Goal: Task Accomplishment & Management: Manage account settings

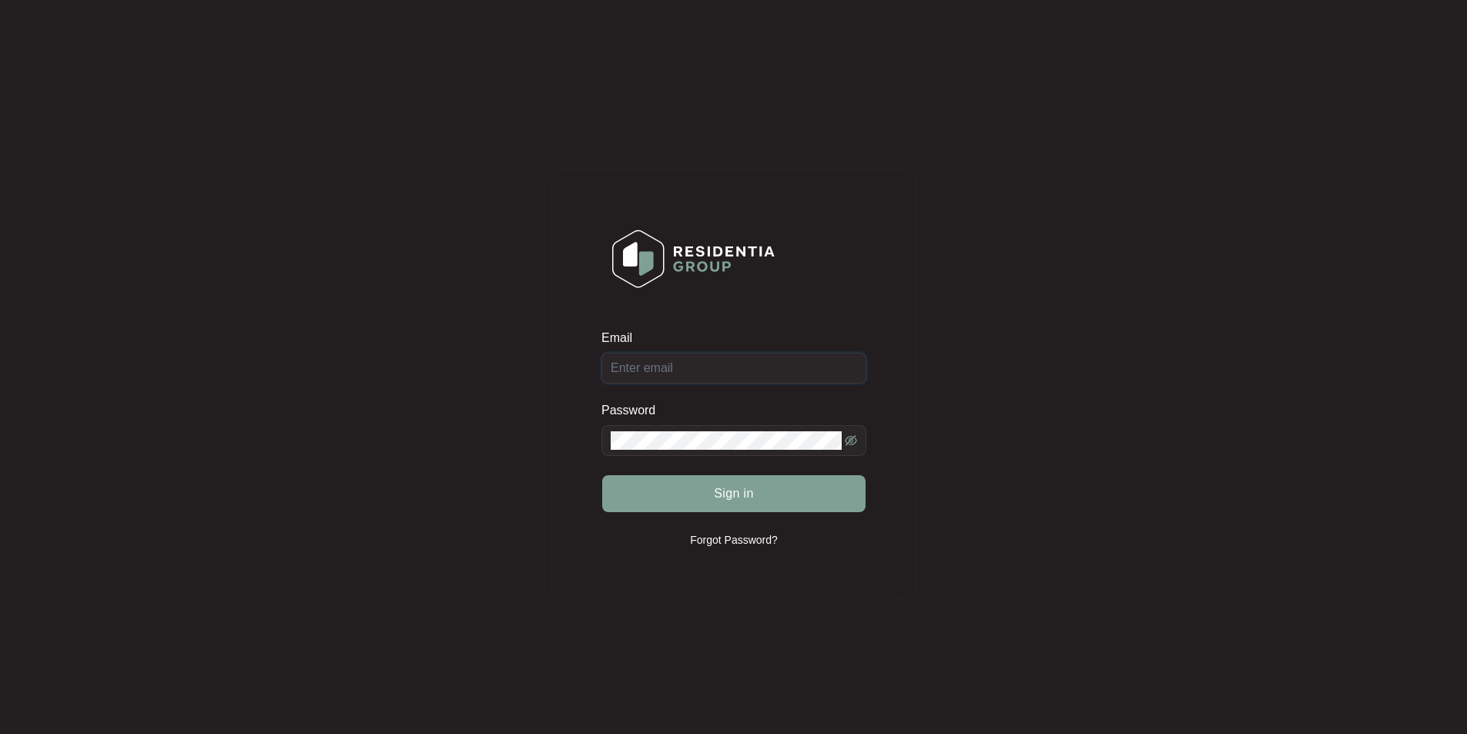
click at [658, 375] on input "Email" at bounding box center [734, 368] width 265 height 31
type input "[EMAIL_ADDRESS][DOMAIN_NAME]"
click at [602, 475] on button "Sign in" at bounding box center [733, 493] width 263 height 37
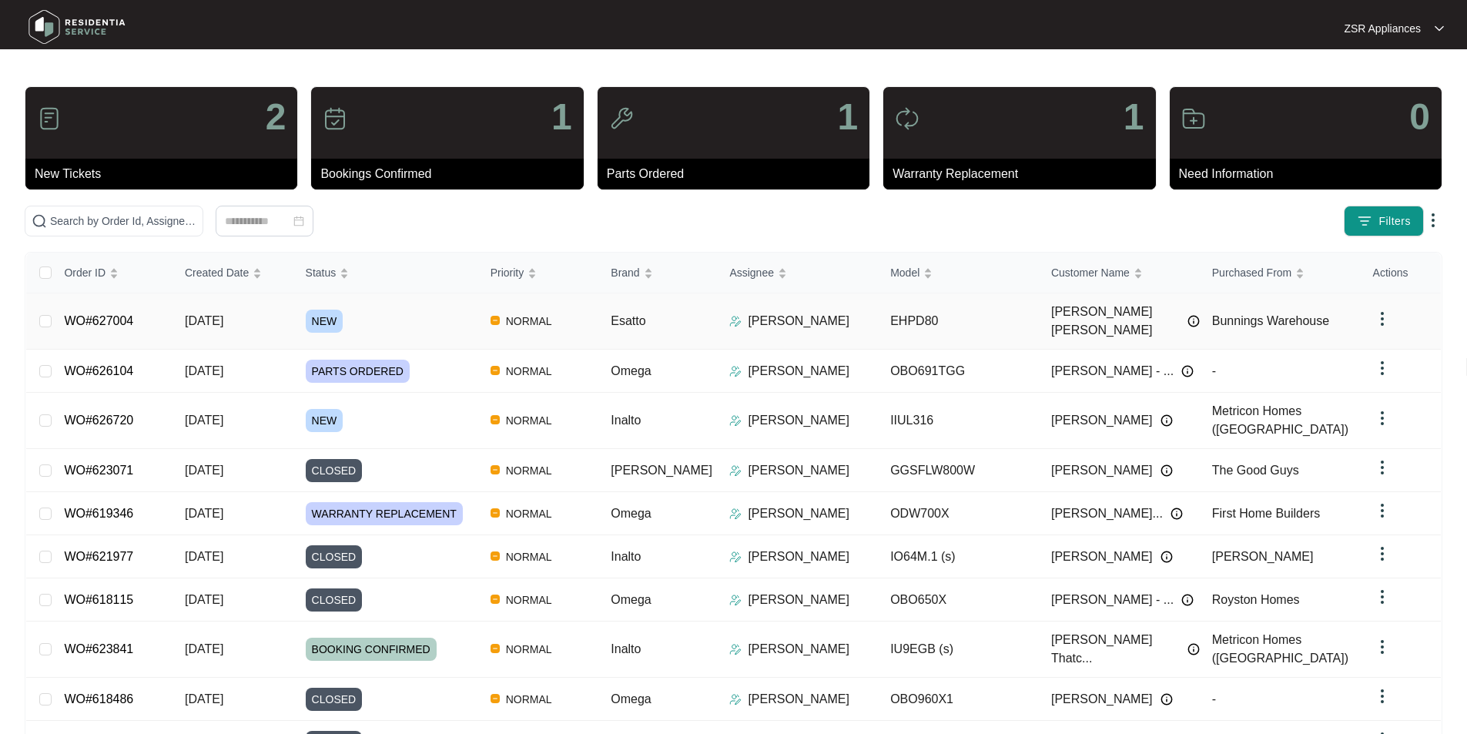
click at [88, 317] on link "WO#627004" at bounding box center [98, 320] width 69 height 13
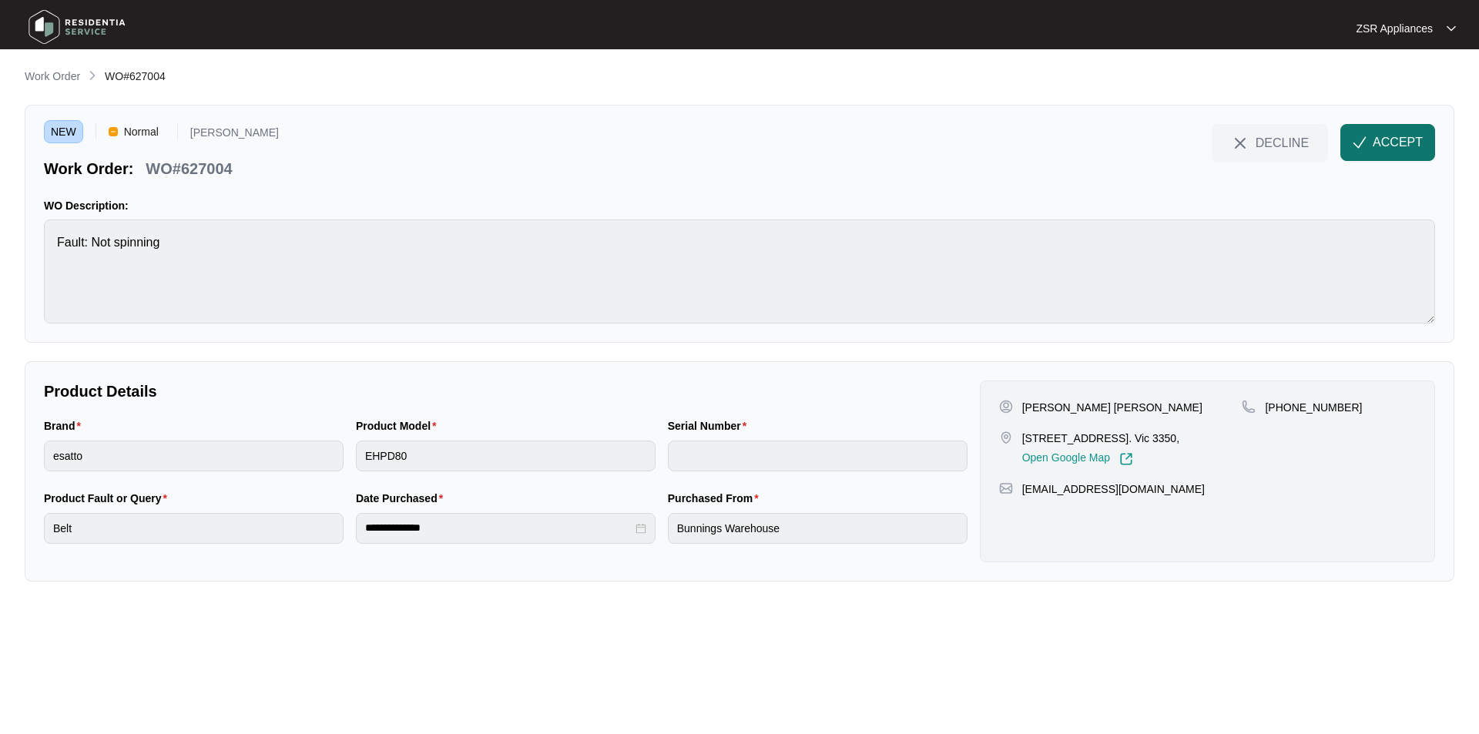
click at [1425, 133] on button "ACCEPT" at bounding box center [1387, 142] width 95 height 37
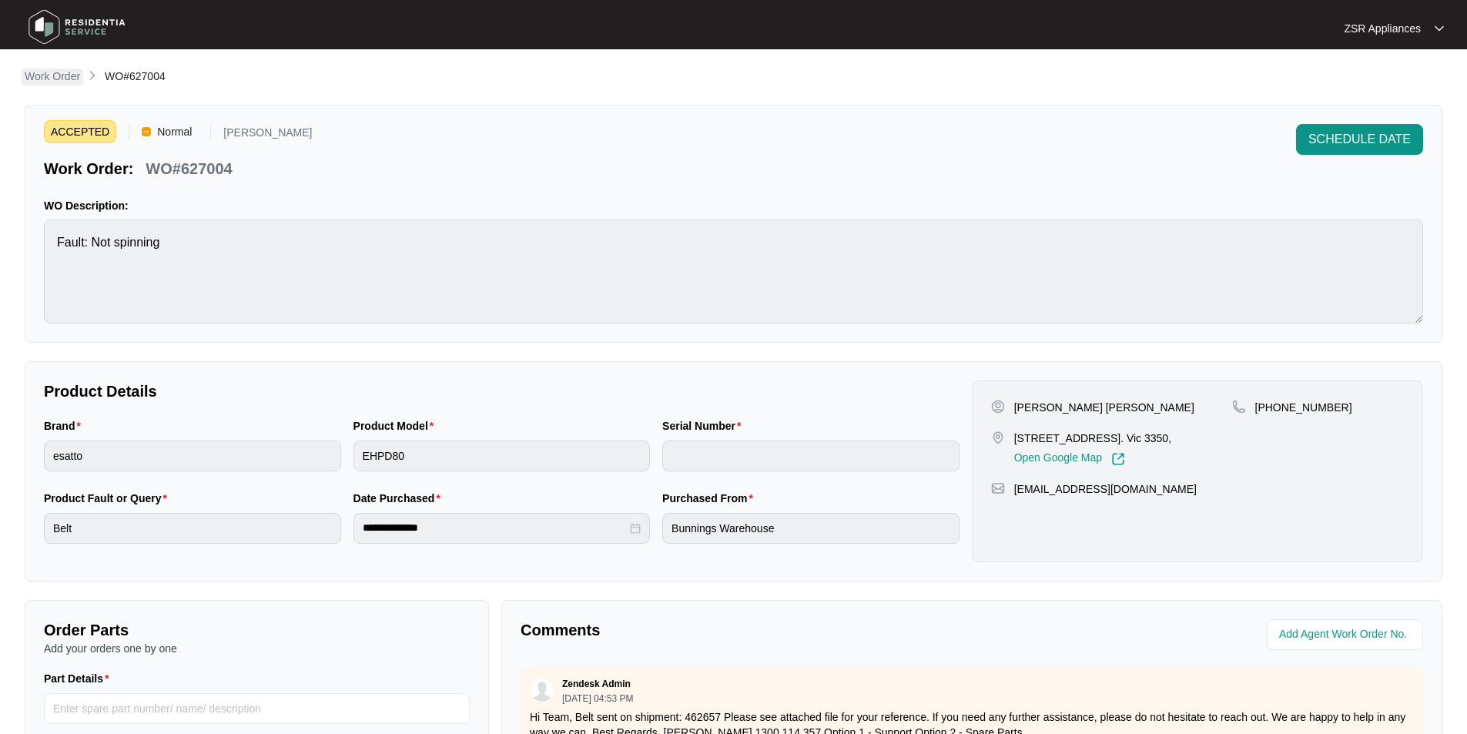
click at [49, 82] on p "Work Order" at bounding box center [52, 76] width 55 height 15
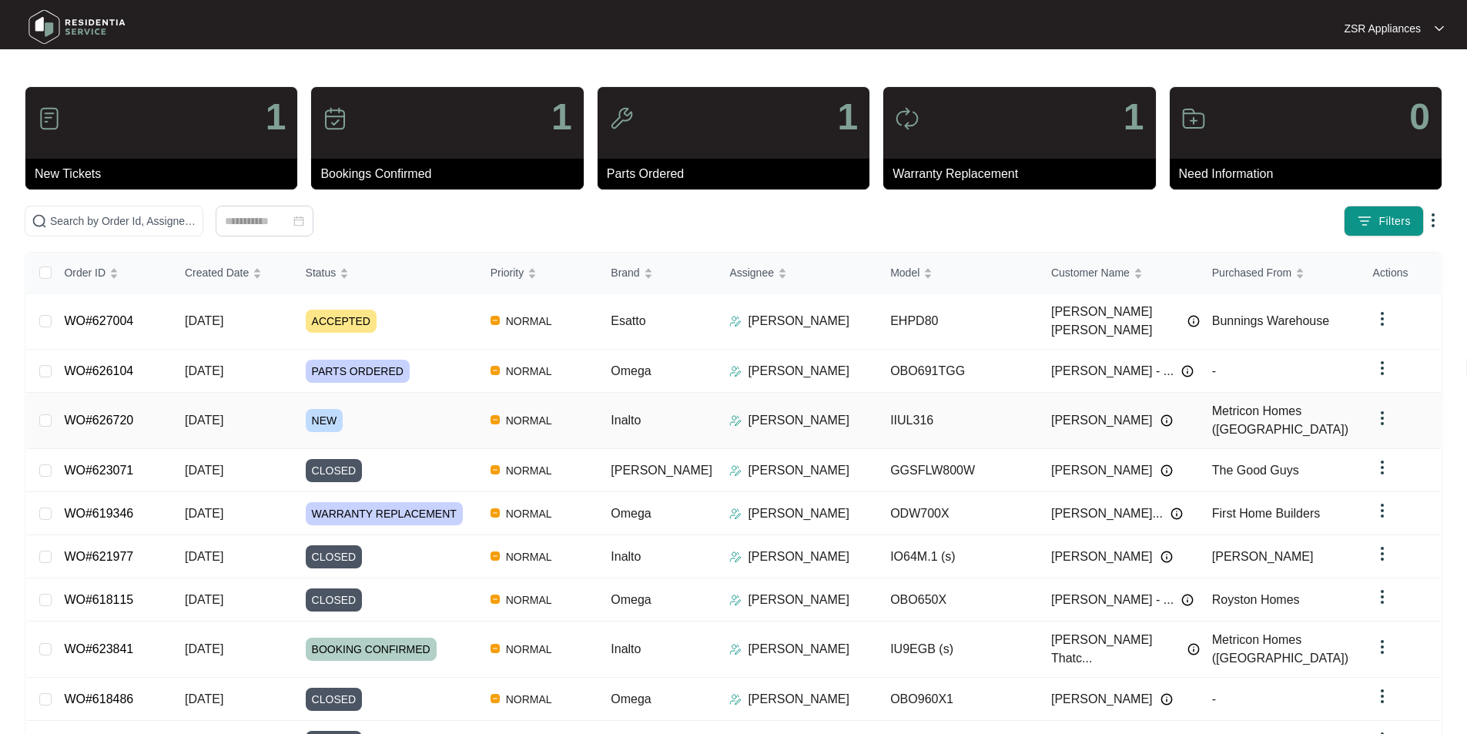
click at [119, 414] on link "WO#626720" at bounding box center [98, 420] width 69 height 13
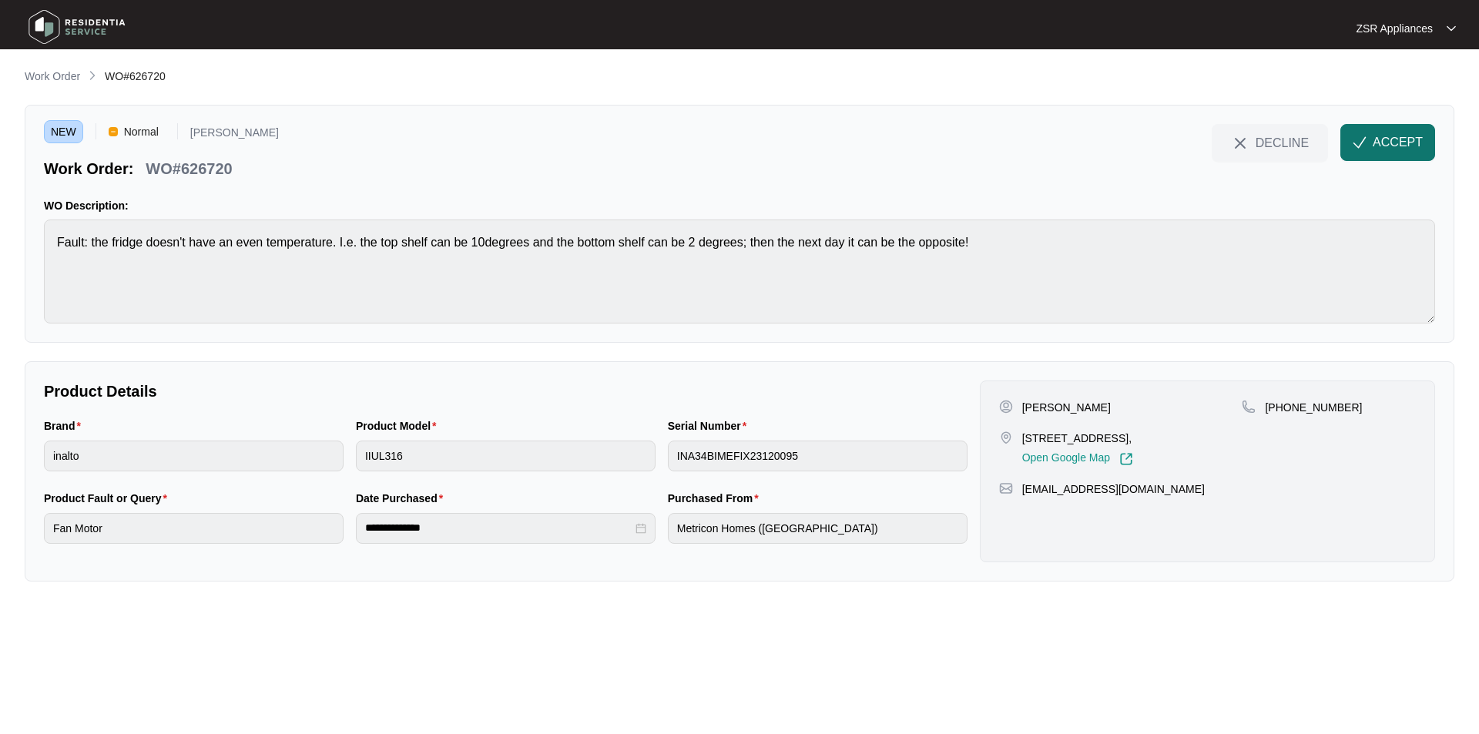
click at [1398, 135] on span "ACCEPT" at bounding box center [1397, 142] width 50 height 18
